Goal: Information Seeking & Learning: Learn about a topic

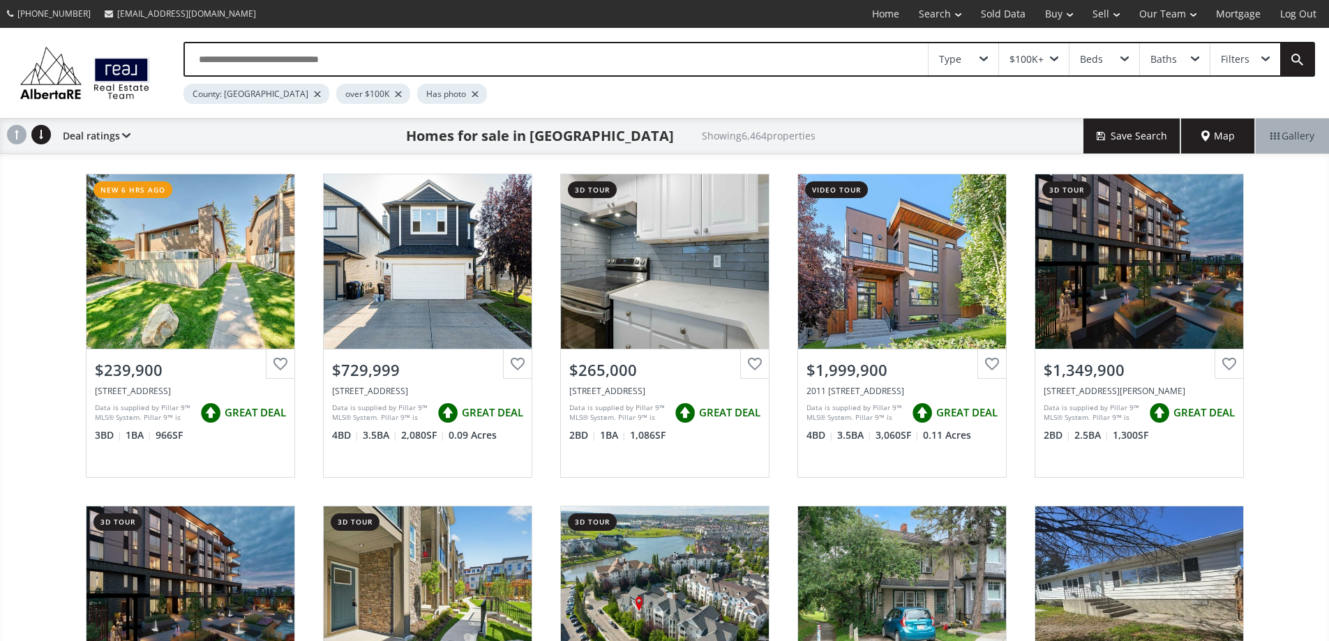
click at [1235, 64] on div "Filters" at bounding box center [1234, 59] width 29 height 10
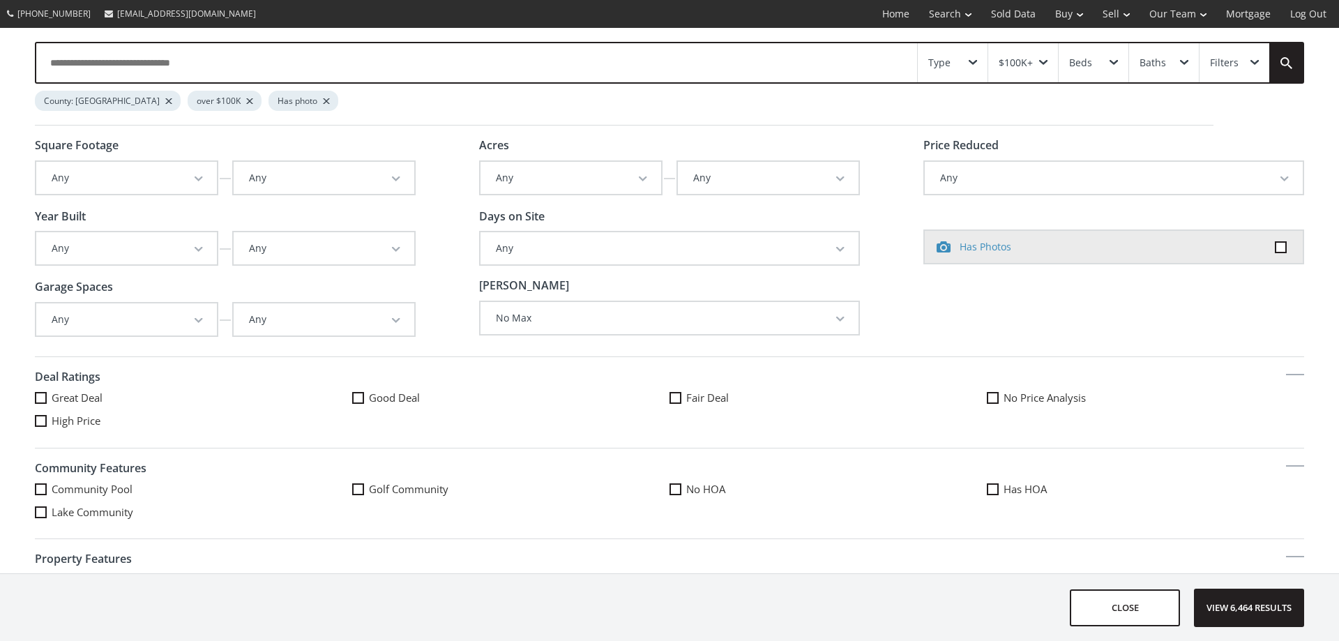
click at [63, 246] on button "Any" at bounding box center [126, 248] width 181 height 32
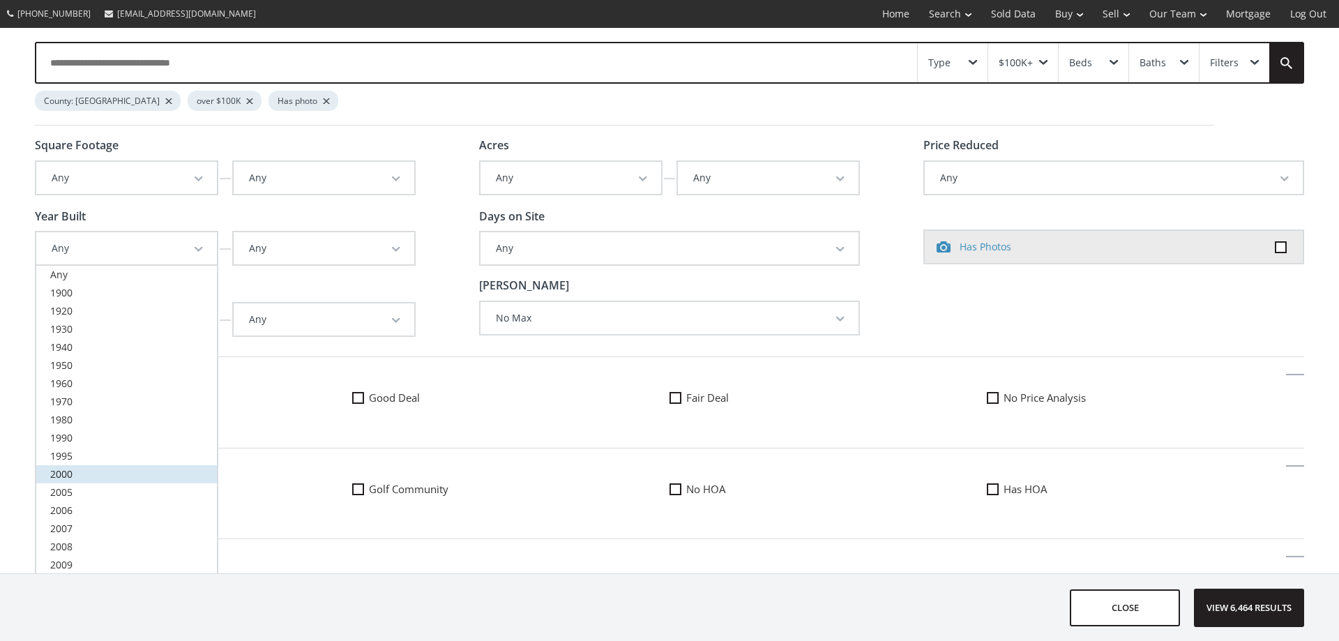
click at [63, 473] on span "2000" at bounding box center [61, 473] width 22 height 13
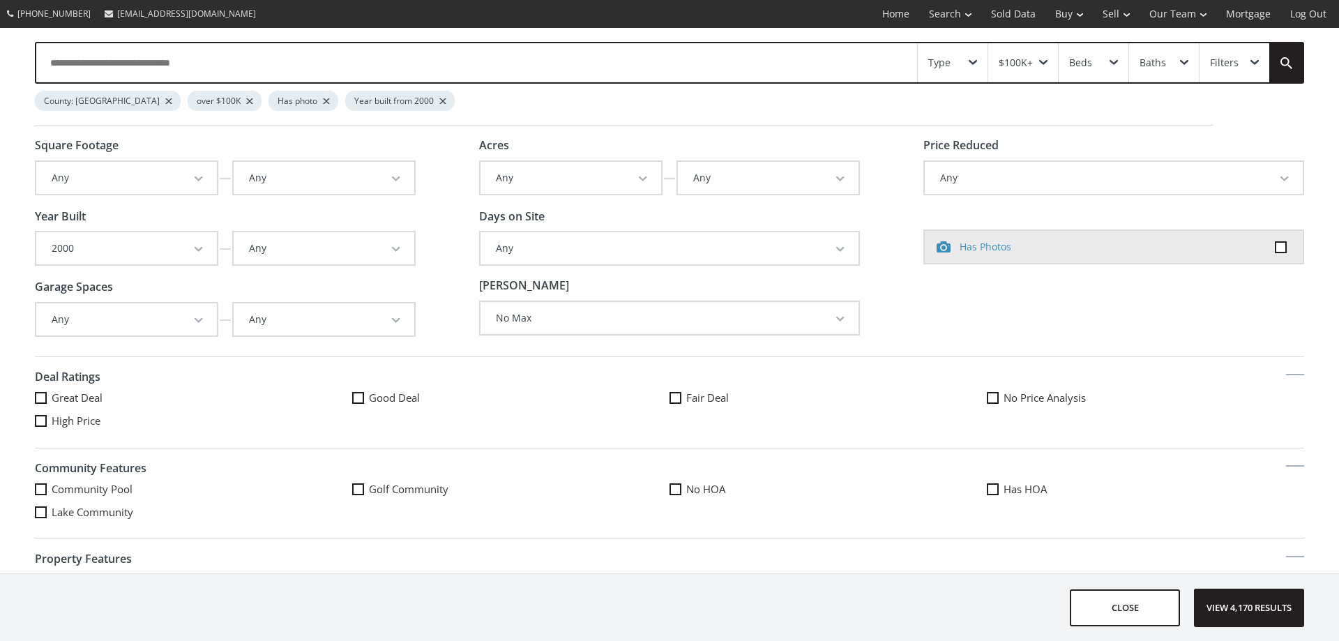
click at [82, 323] on button "Any" at bounding box center [126, 319] width 181 height 32
click at [55, 381] on span "2" at bounding box center [53, 381] width 6 height 13
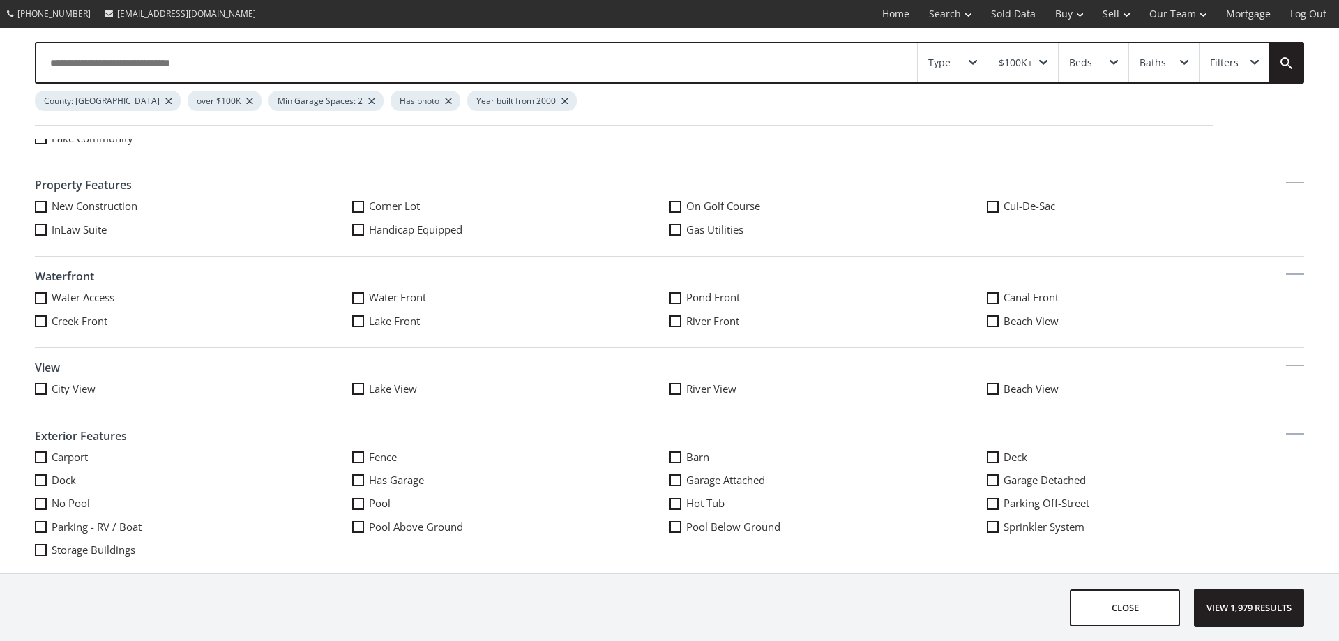
scroll to position [418, 0]
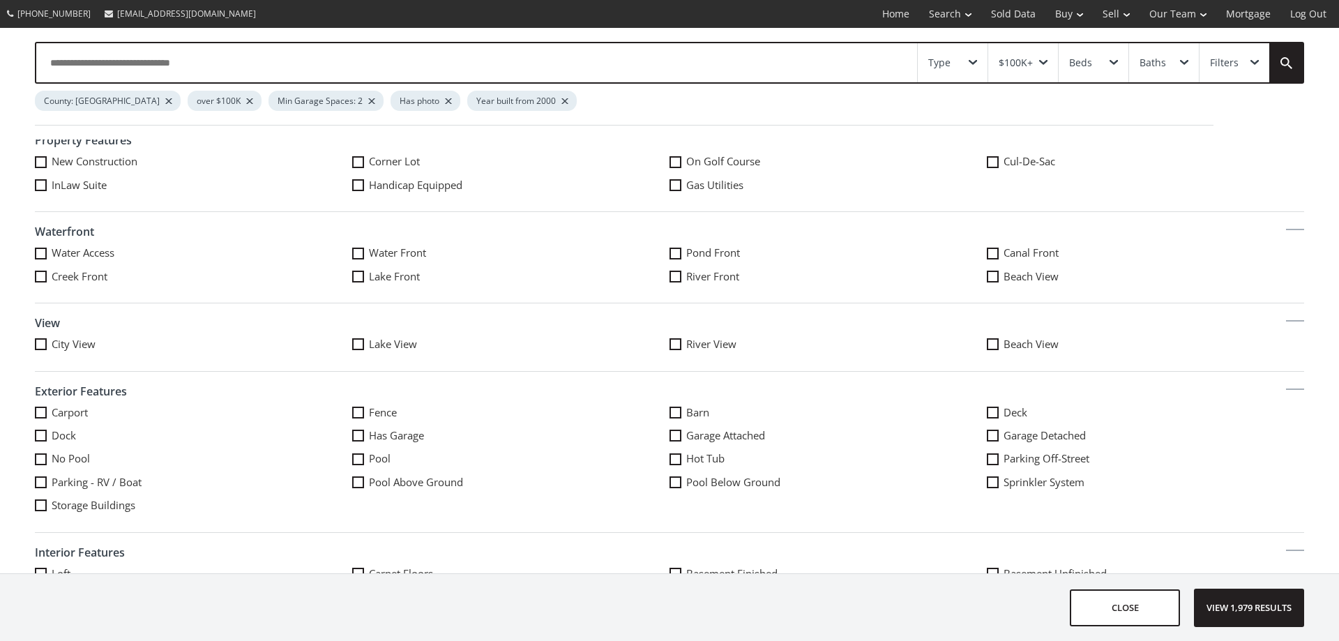
click at [987, 433] on span at bounding box center [993, 436] width 12 height 12
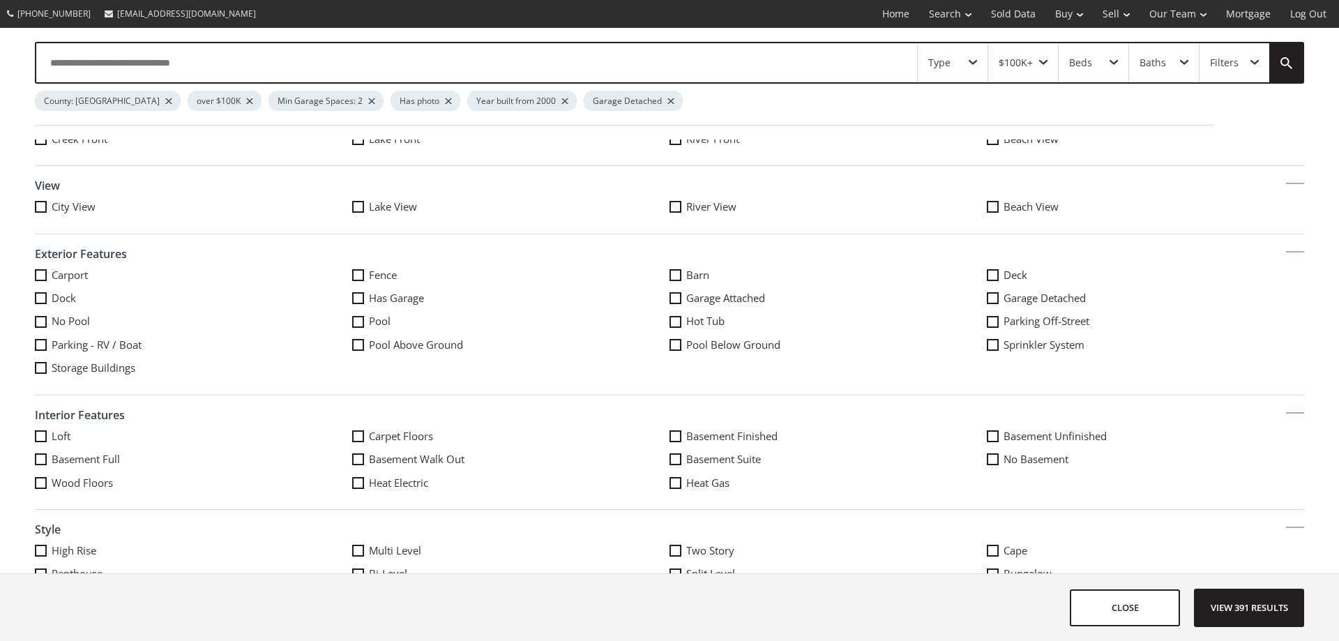
scroll to position [558, 0]
click at [673, 432] on span at bounding box center [676, 434] width 12 height 12
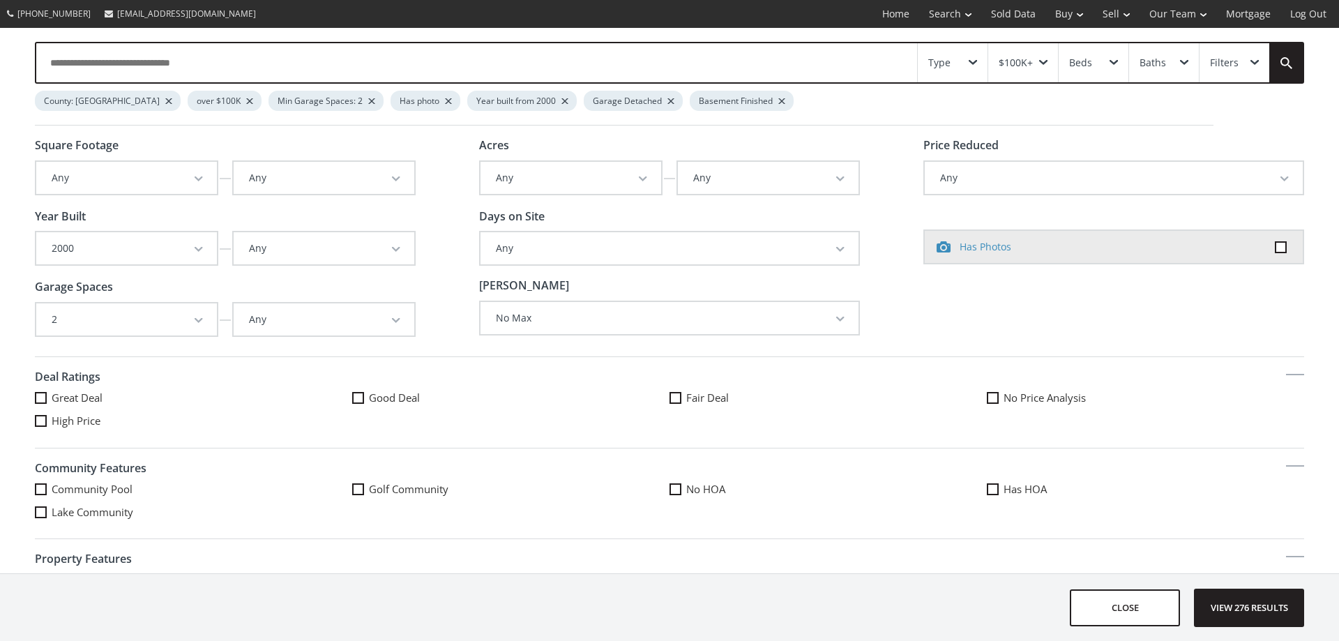
click at [1280, 179] on span "button" at bounding box center [1284, 179] width 8 height 6
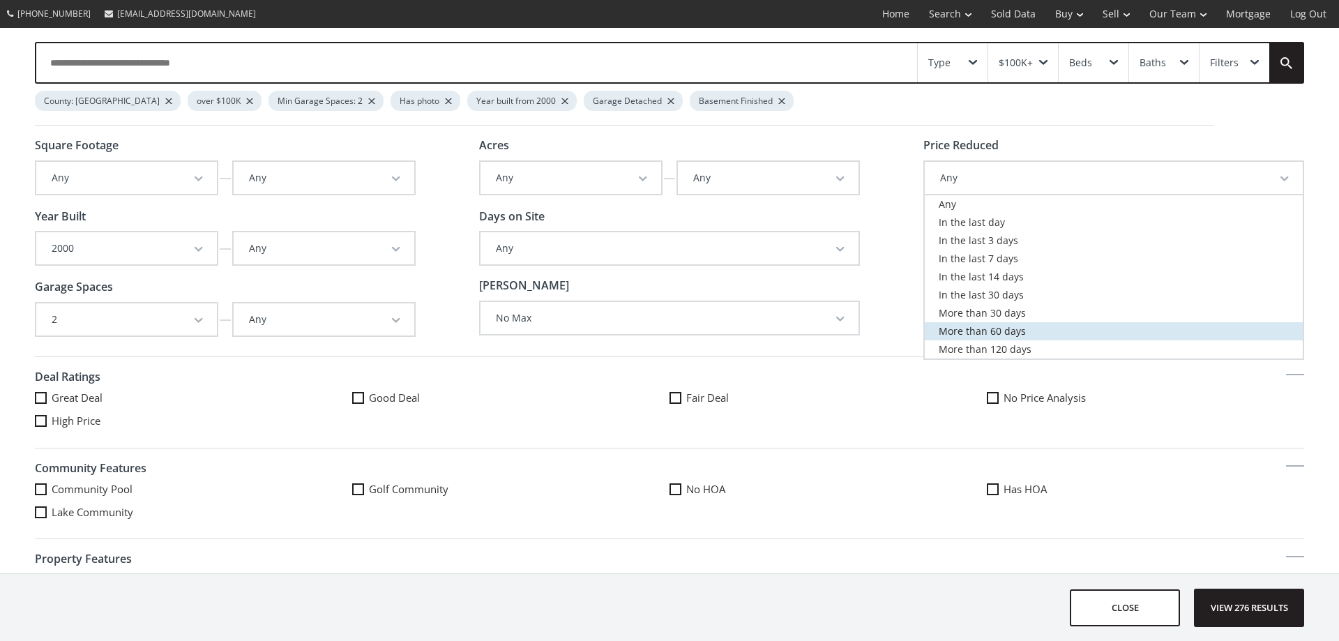
click at [1154, 329] on link "More than 60 days" at bounding box center [1114, 331] width 378 height 18
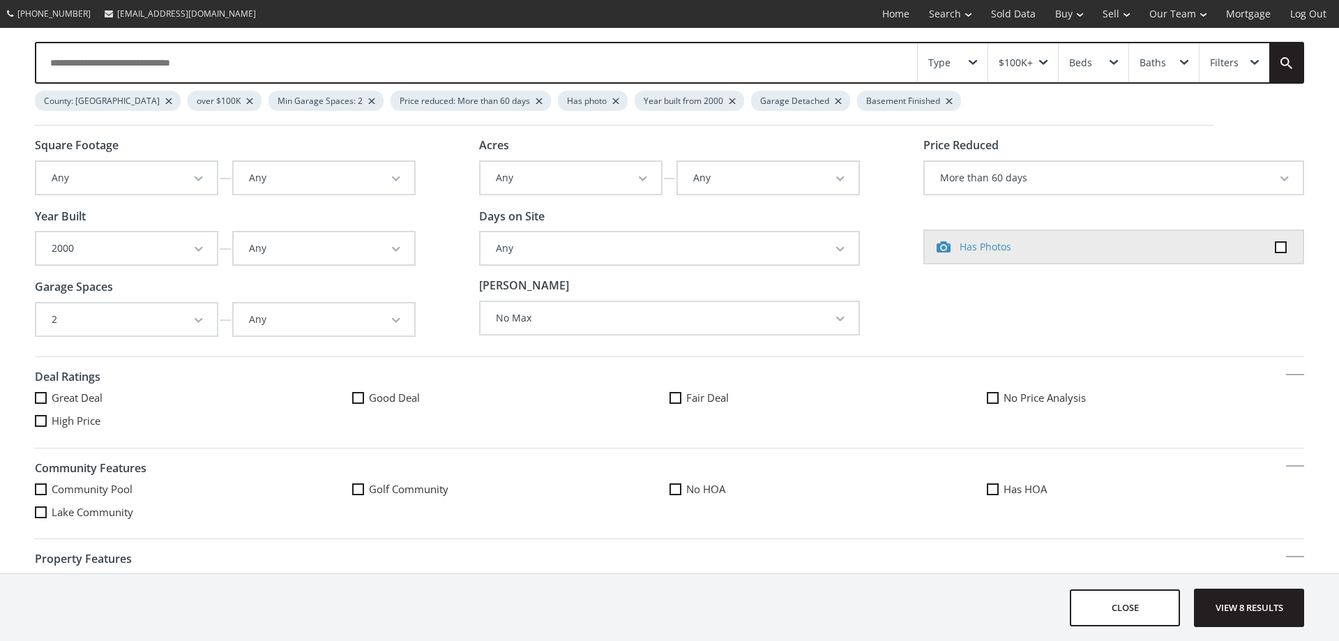
click at [1280, 179] on span "button" at bounding box center [1284, 179] width 8 height 6
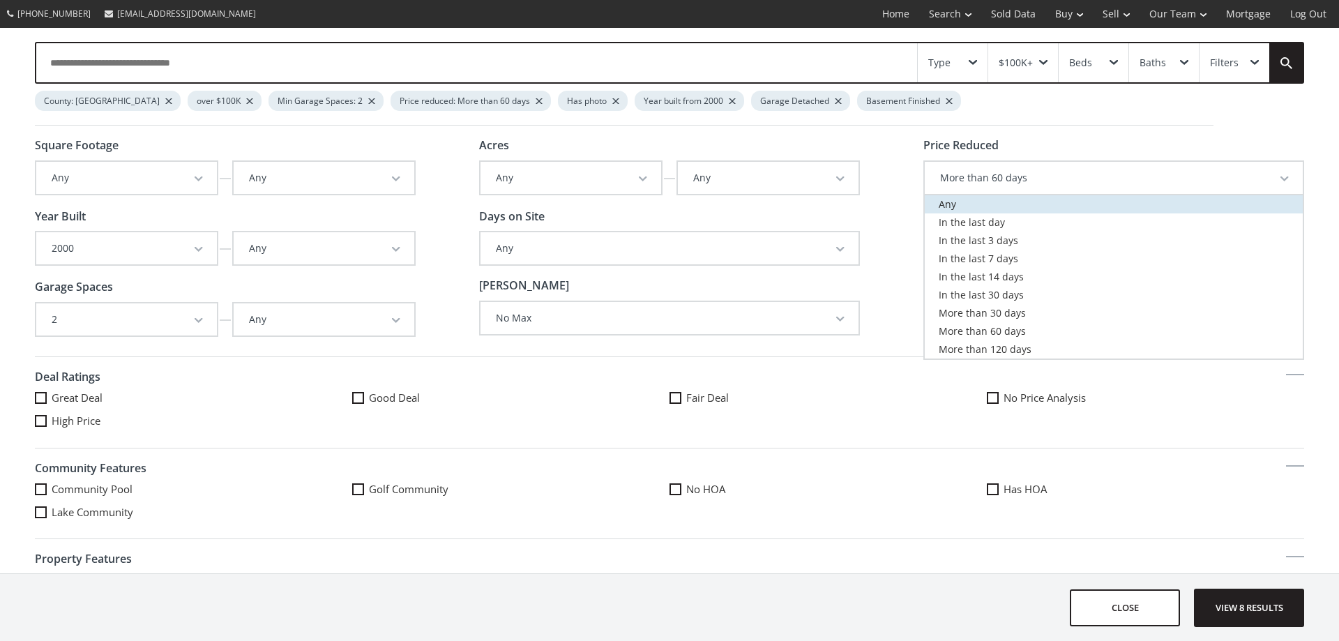
click at [940, 204] on span "Any" at bounding box center [947, 203] width 17 height 13
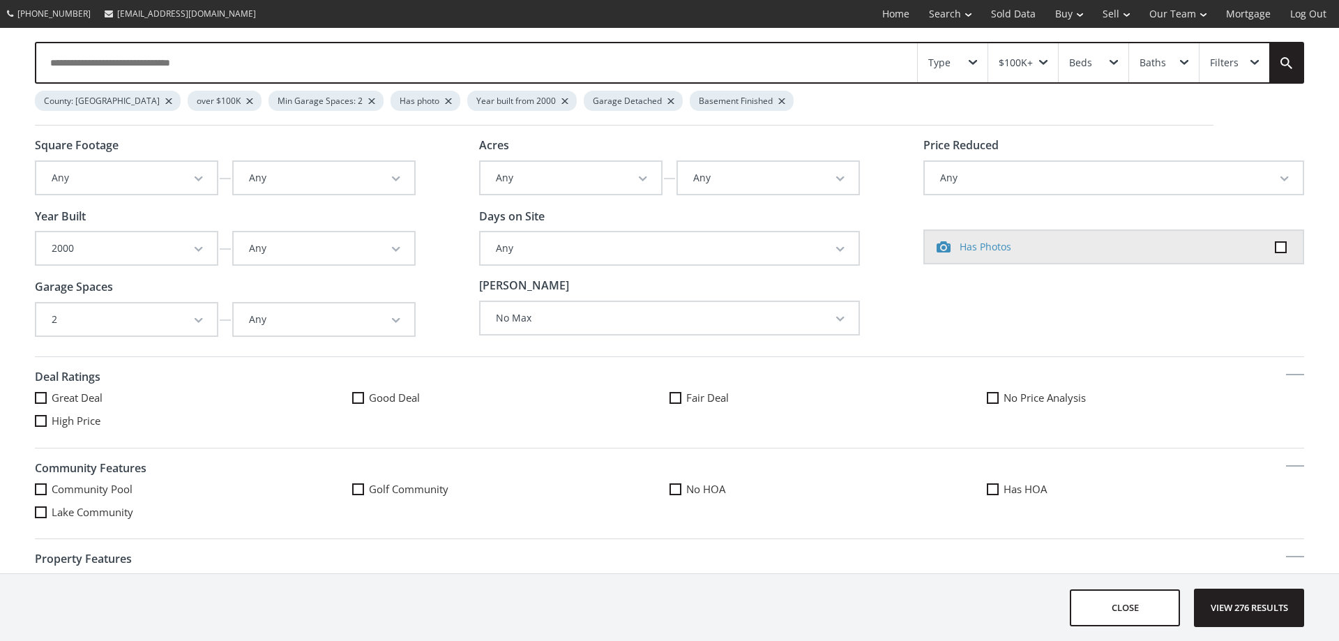
click at [1018, 61] on div "$100K+" at bounding box center [1016, 63] width 34 height 10
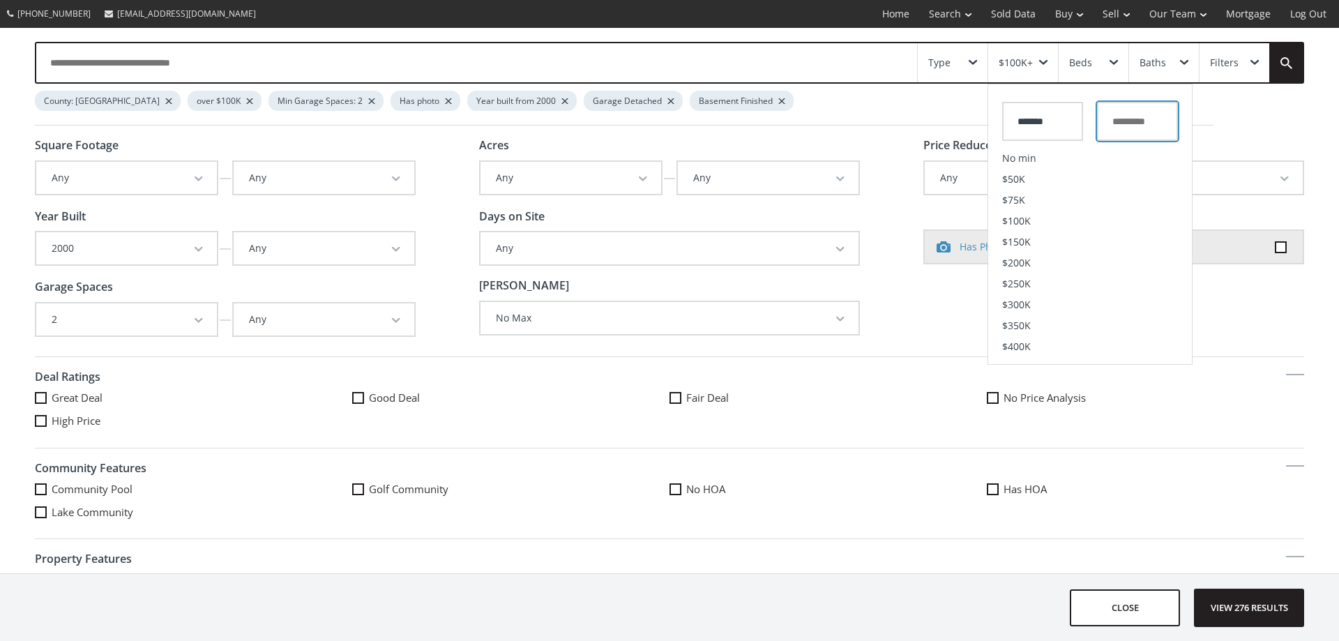
click at [1127, 121] on input "text" at bounding box center [1137, 121] width 81 height 39
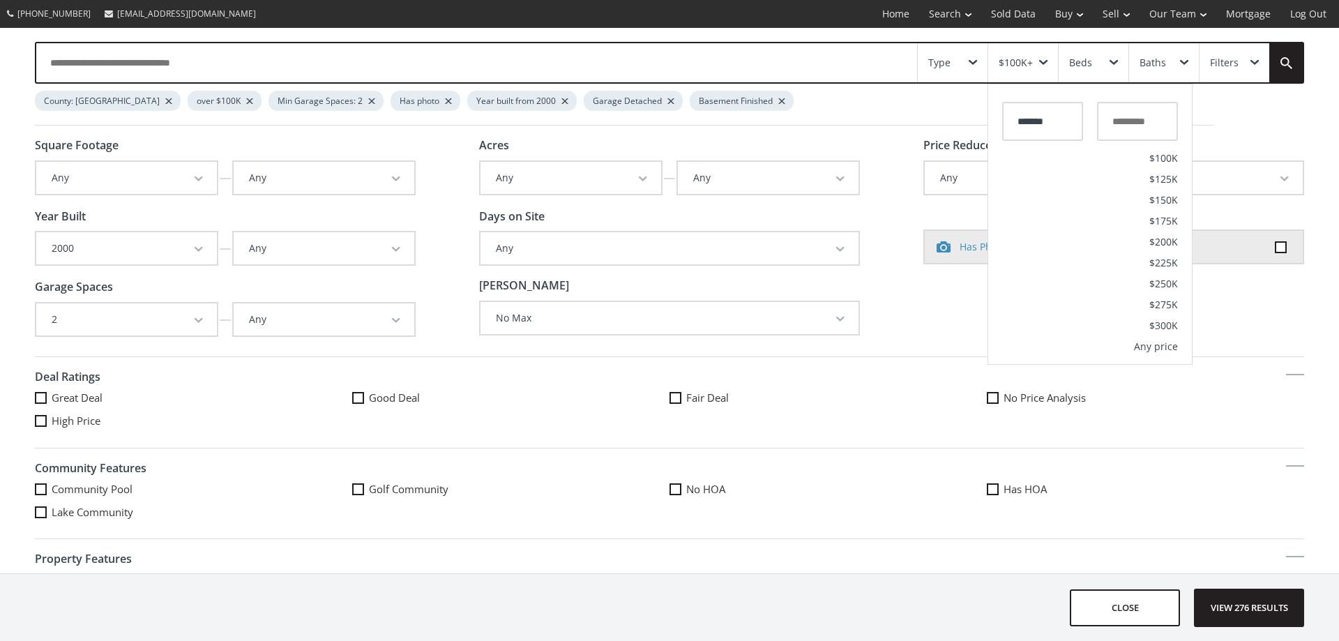
click at [0, 0] on icon at bounding box center [0, 0] width 0 height 0
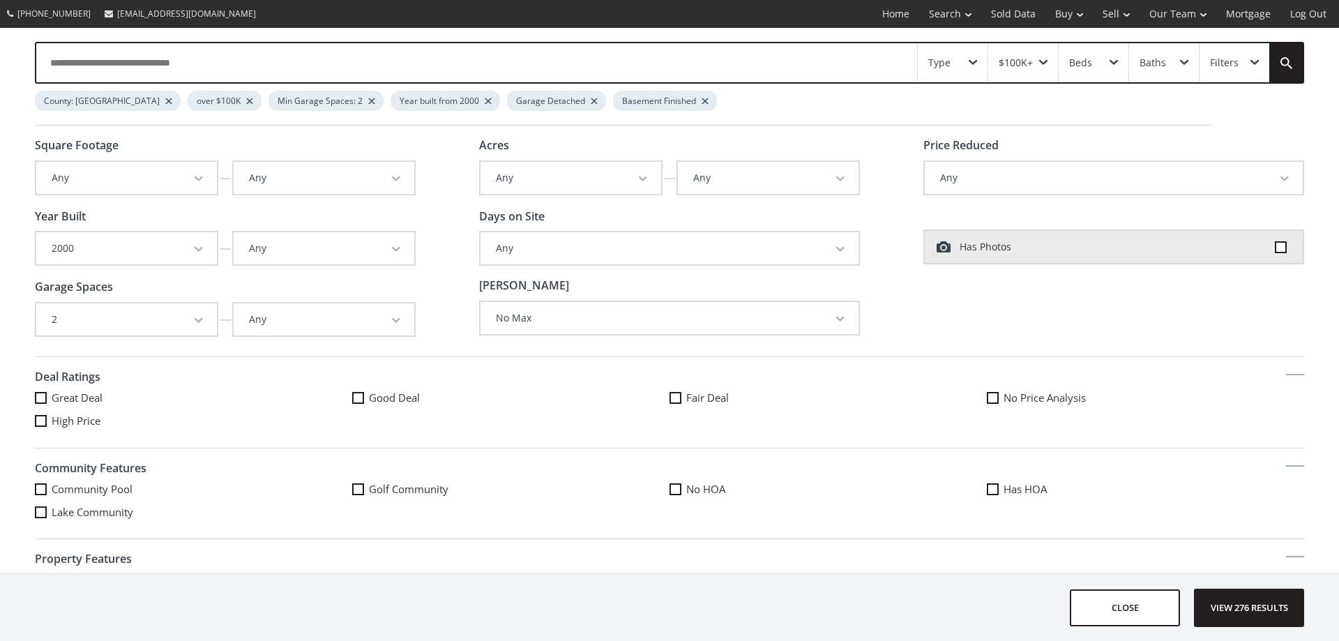
click at [943, 178] on button "Any" at bounding box center [1114, 178] width 378 height 32
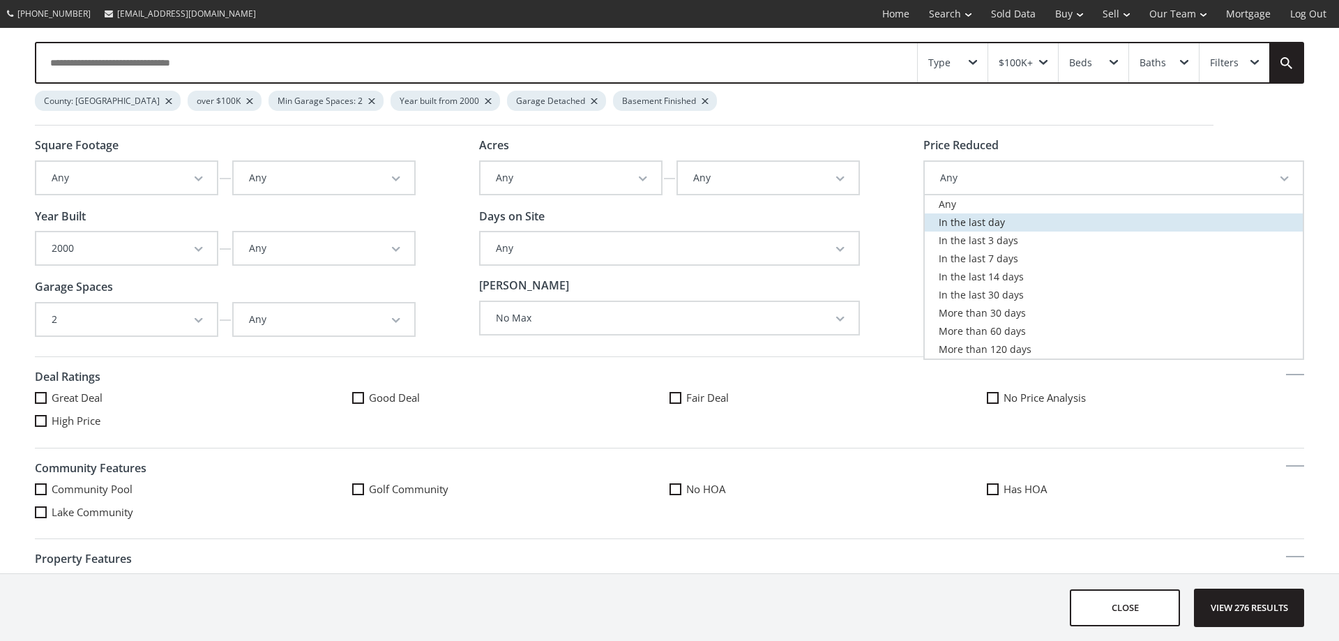
click at [1147, 228] on link "In the last day" at bounding box center [1114, 222] width 378 height 18
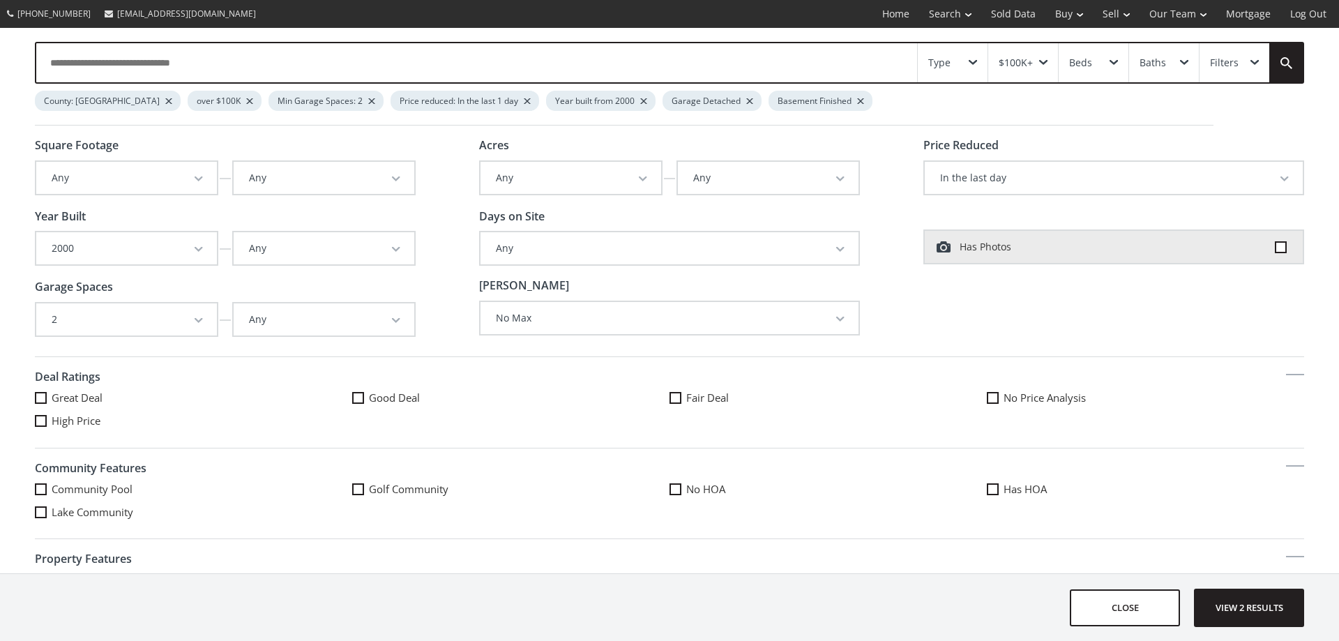
click at [963, 173] on button "In the last day" at bounding box center [1114, 178] width 378 height 32
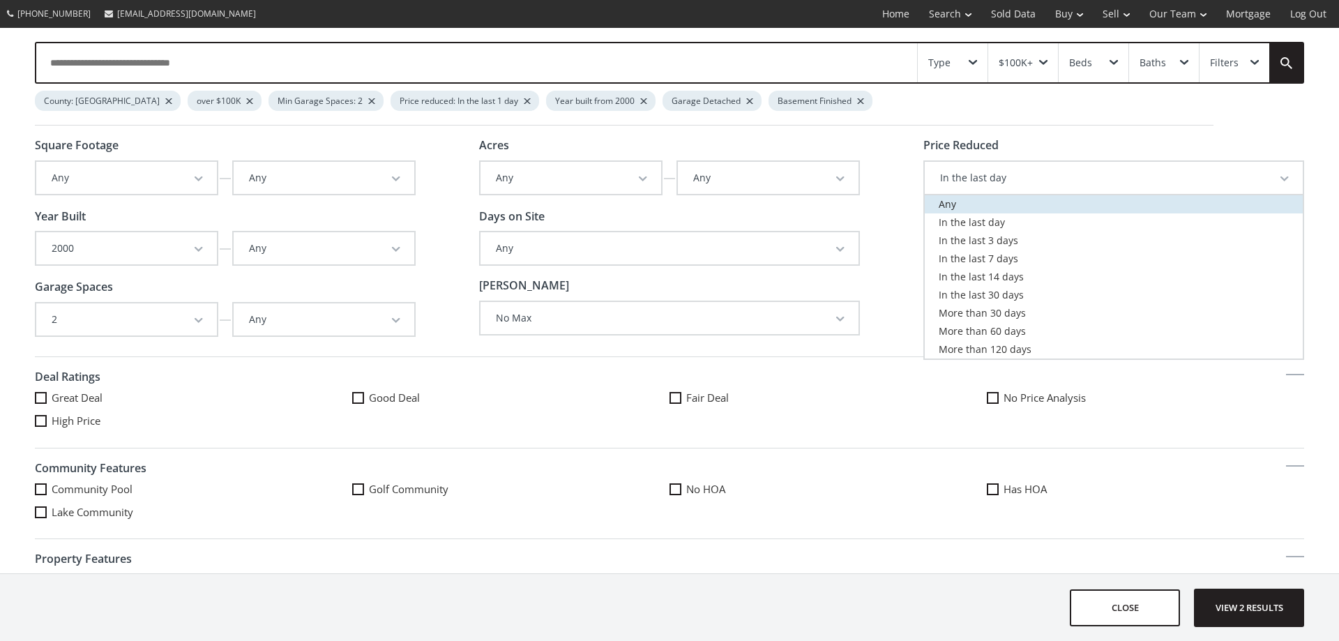
click at [943, 206] on span "Any" at bounding box center [947, 203] width 17 height 13
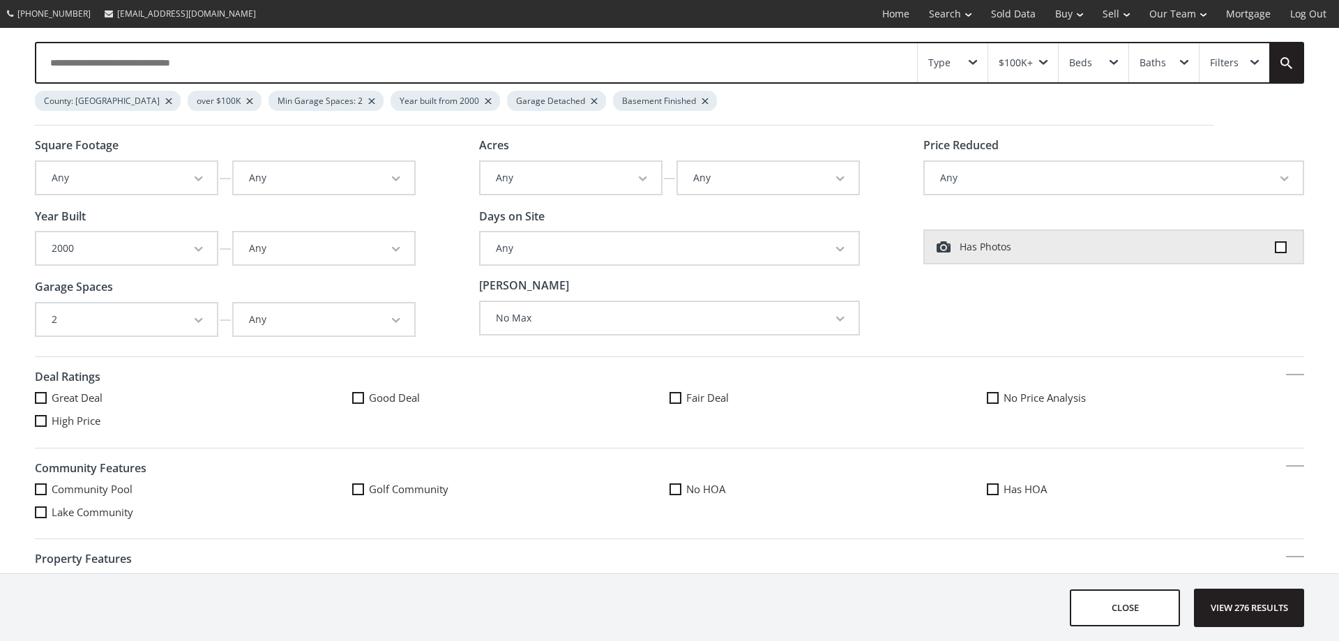
click at [1025, 62] on div "$100K+" at bounding box center [1016, 63] width 34 height 10
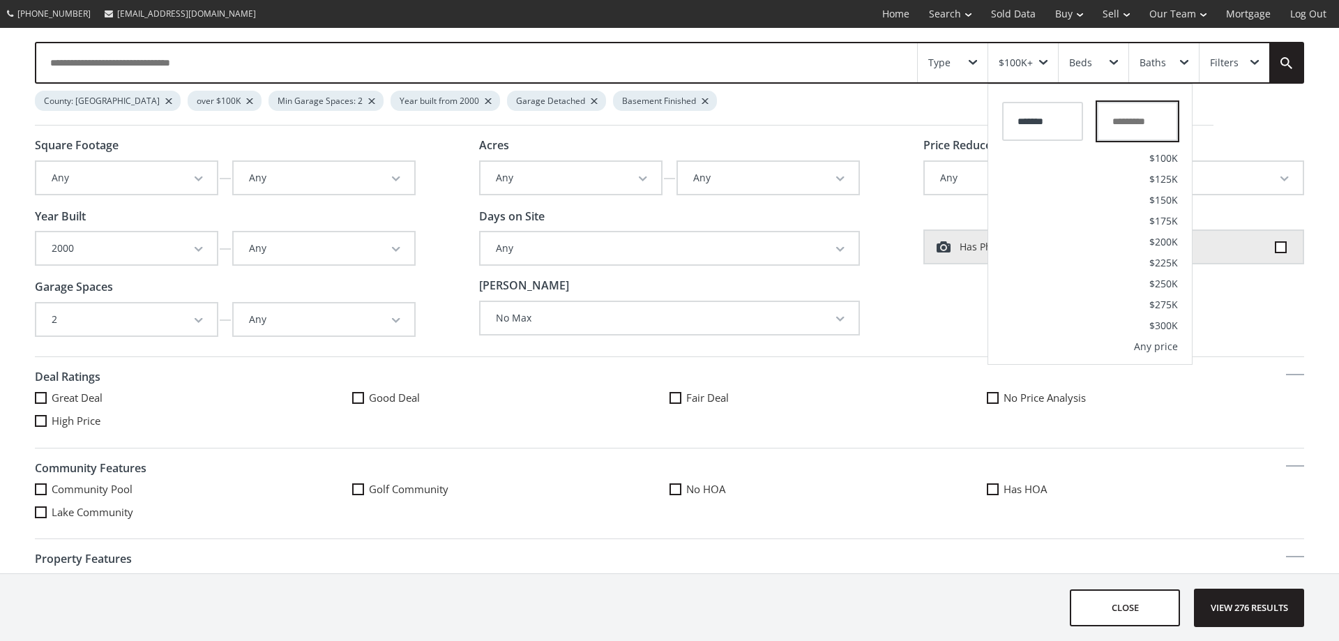
click at [1140, 123] on input "text" at bounding box center [1137, 121] width 81 height 39
type input "*******"
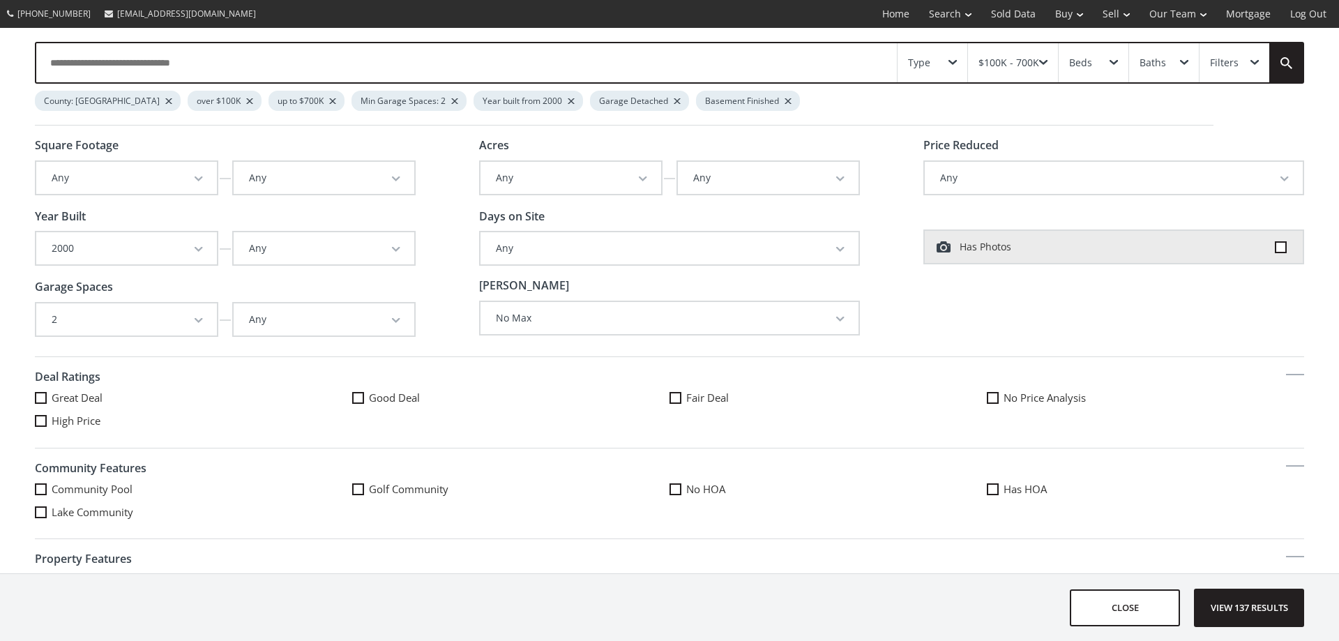
click at [1275, 249] on span at bounding box center [1281, 247] width 12 height 12
click at [923, 61] on div "Type" at bounding box center [919, 63] width 22 height 10
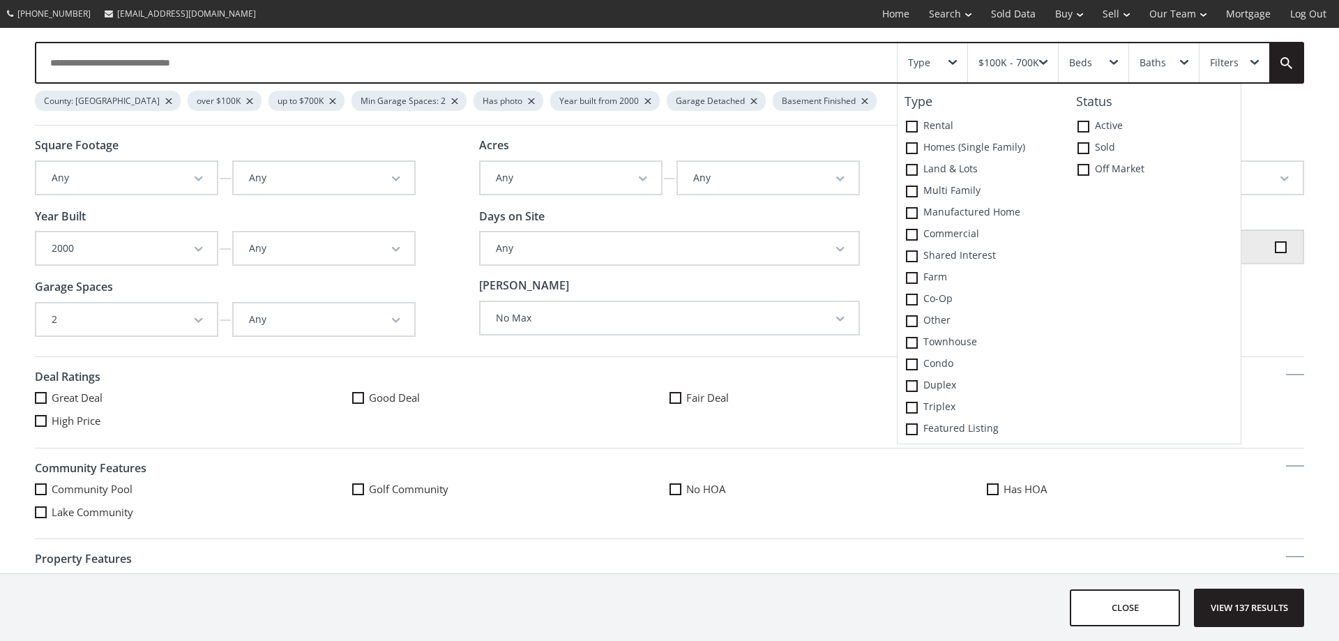
click at [1141, 352] on div "Status Active Sold Off Market" at bounding box center [1155, 264] width 172 height 352
click at [925, 63] on div "Type" at bounding box center [919, 63] width 22 height 10
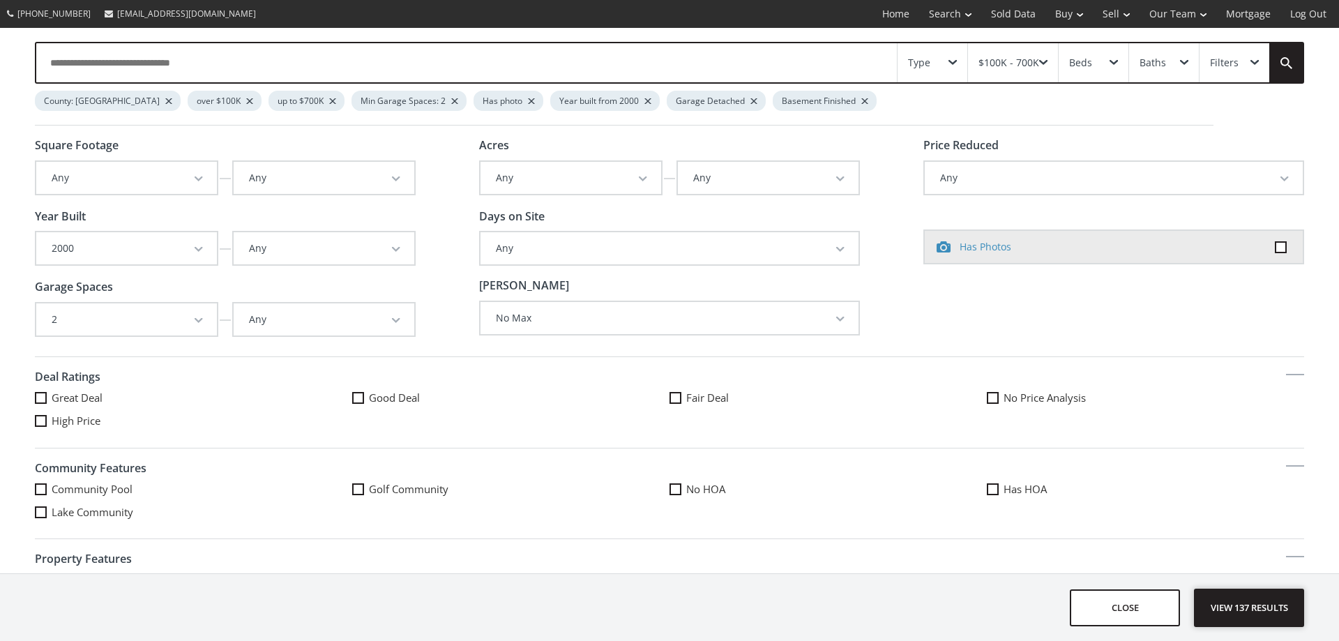
click at [1236, 607] on span "View 137 results" at bounding box center [1249, 607] width 102 height 37
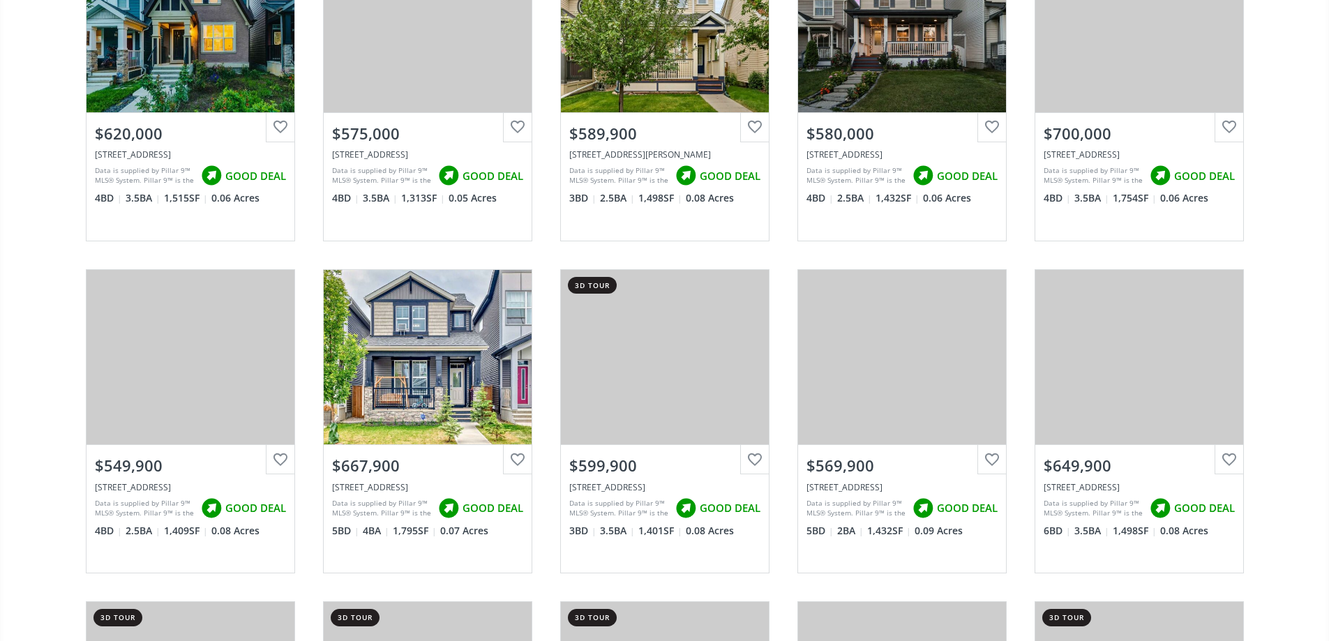
scroll to position [907, 0]
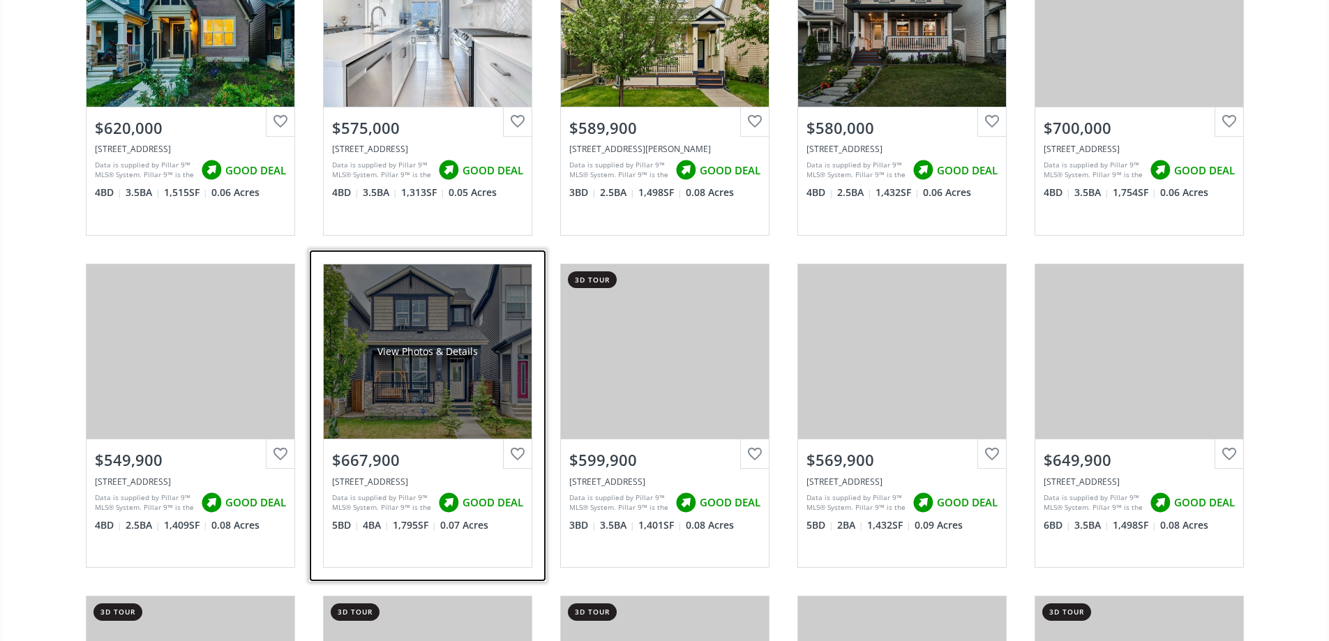
click at [429, 372] on div "View Photos & Details" at bounding box center [428, 351] width 208 height 174
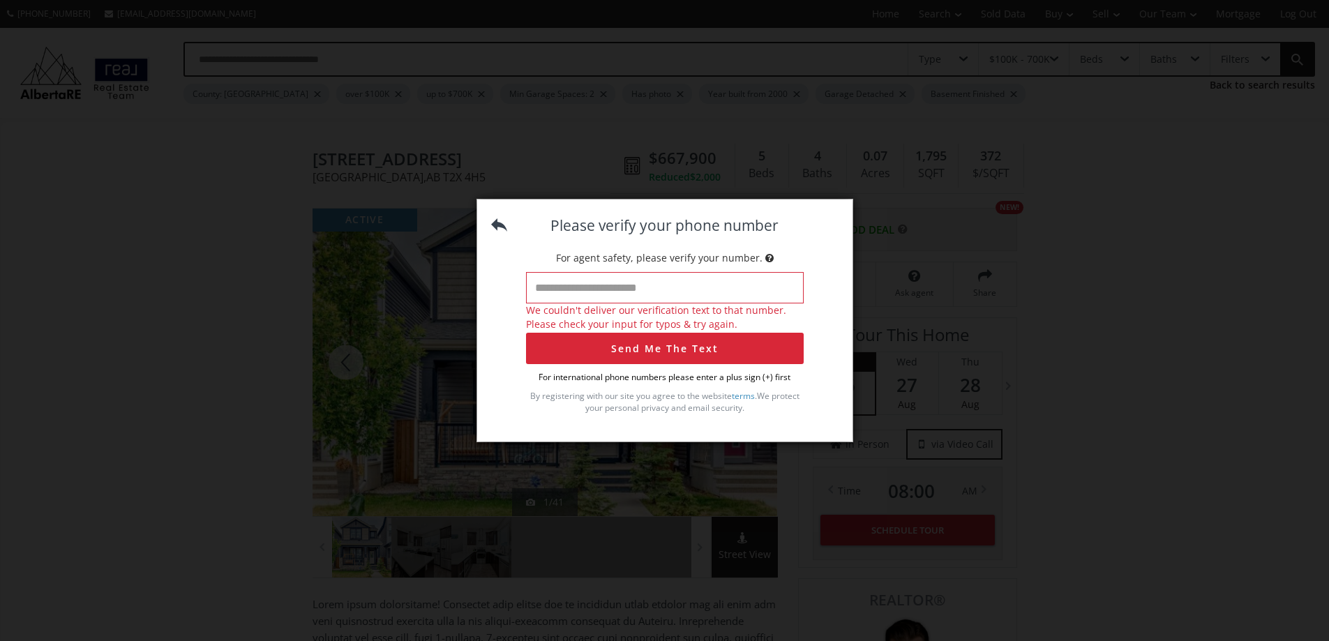
click at [497, 223] on img at bounding box center [499, 225] width 16 height 16
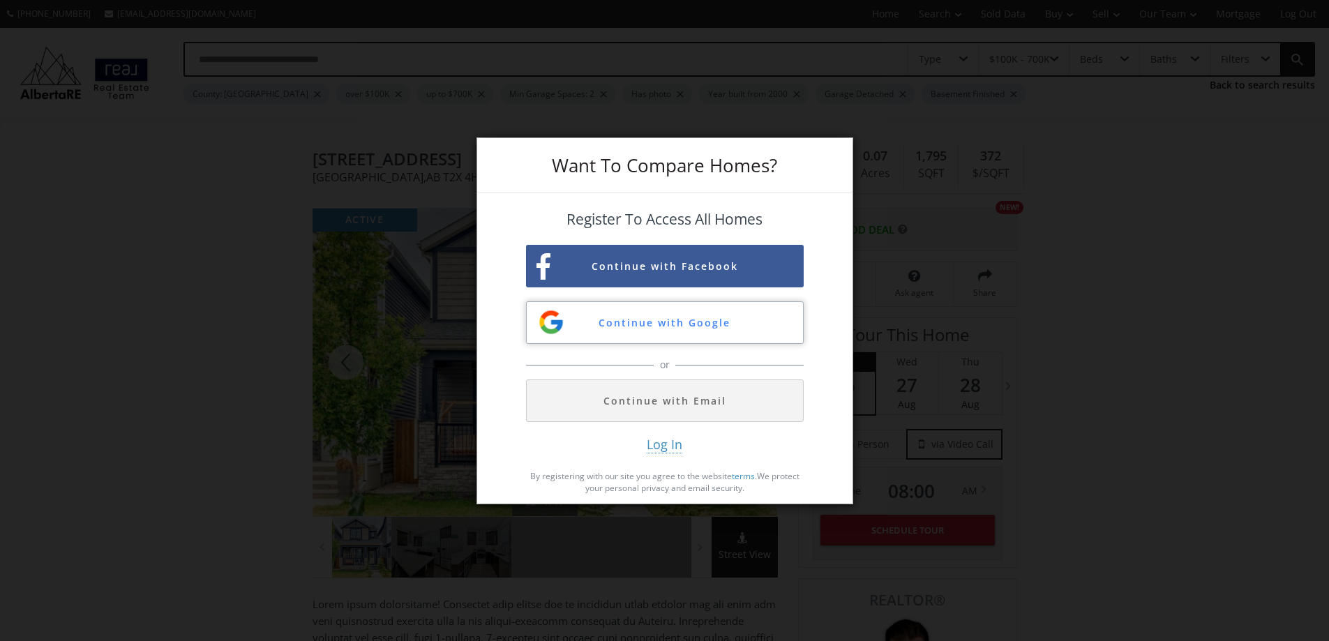
click at [645, 322] on button "Continue with Google" at bounding box center [665, 322] width 278 height 43
